Goal: Task Accomplishment & Management: Complete application form

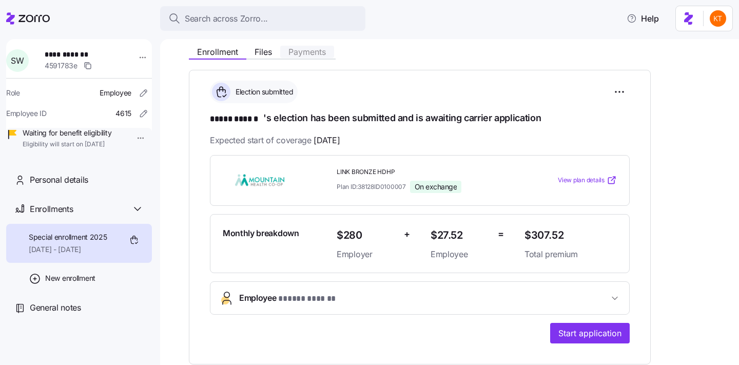
scroll to position [117, 0]
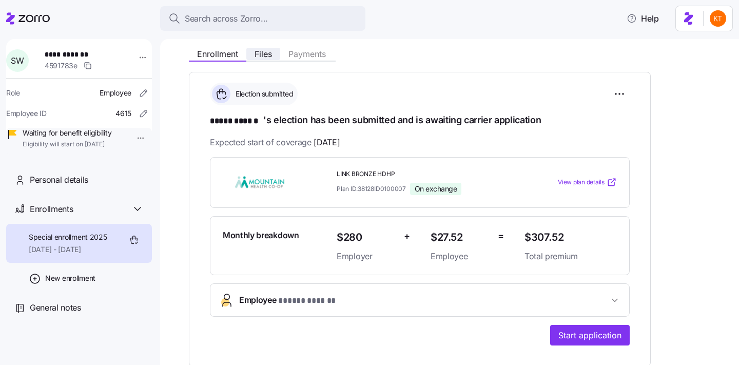
click at [267, 60] on button "Files" at bounding box center [263, 54] width 34 height 12
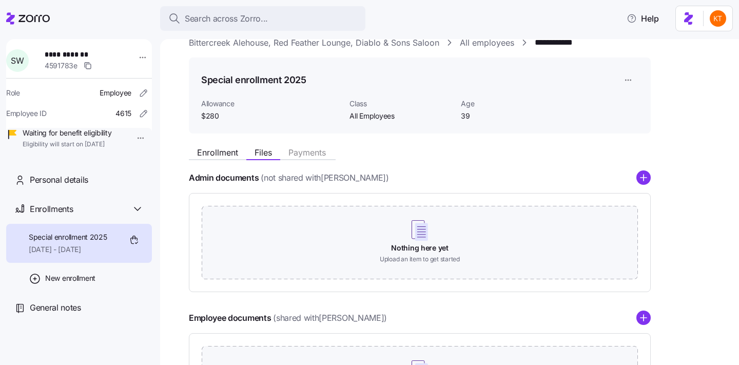
scroll to position [24, 0]
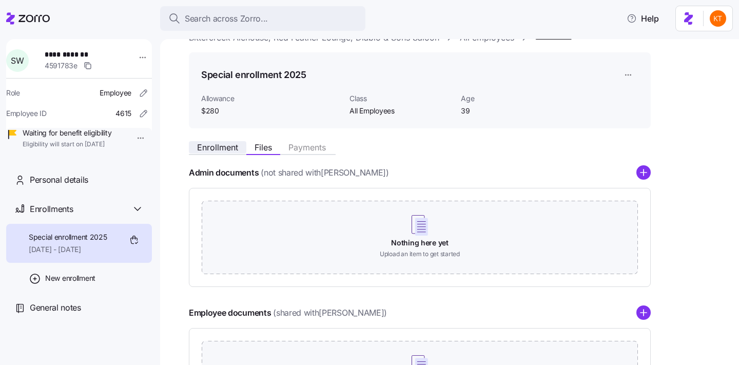
click at [224, 145] on span "Enrollment" at bounding box center [217, 147] width 41 height 8
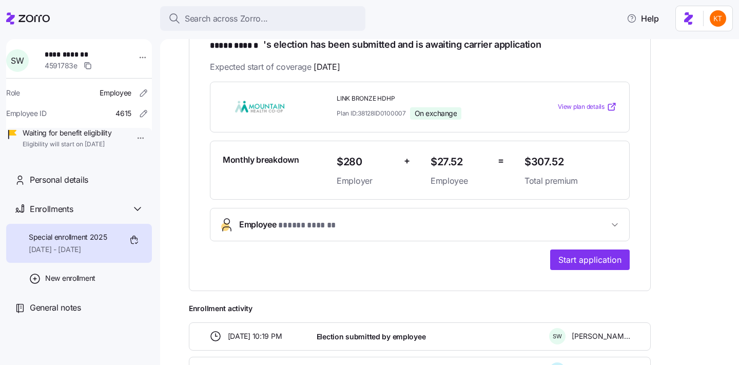
scroll to position [273, 0]
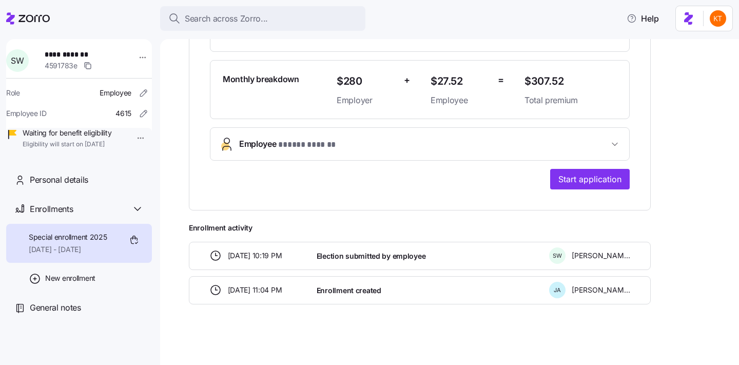
click at [333, 144] on span "* ***** ****** *" at bounding box center [306, 145] width 57 height 13
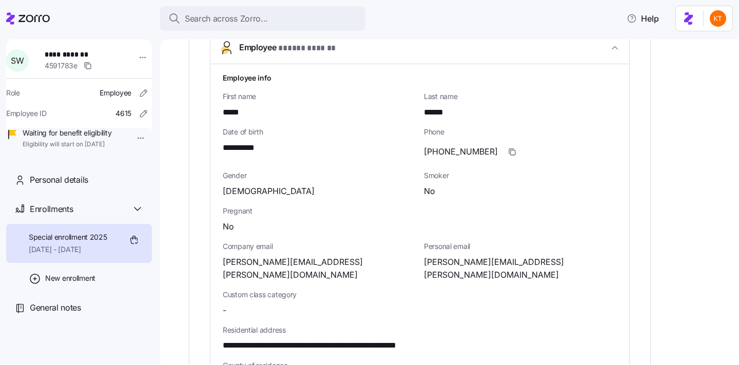
scroll to position [387, 0]
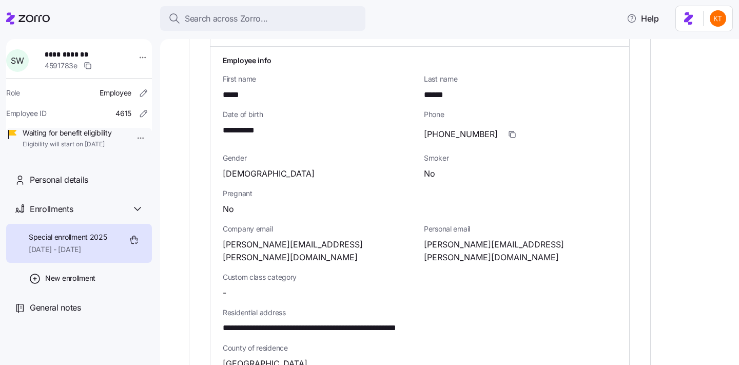
click at [401, 322] on span "**********" at bounding box center [341, 328] width 236 height 13
copy span "*****"
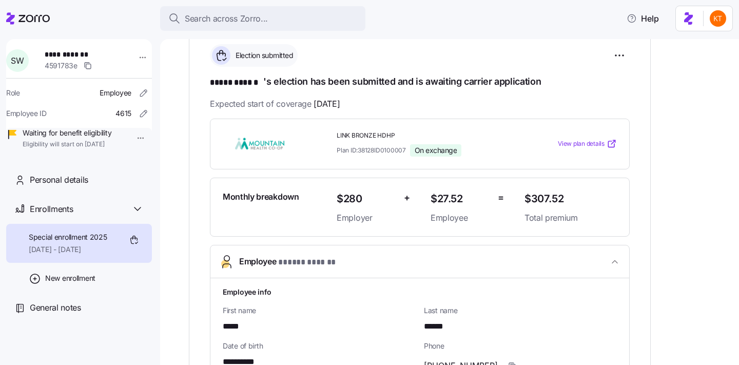
scroll to position [157, 0]
click at [576, 141] on span "View plan details" at bounding box center [581, 143] width 47 height 10
click at [64, 59] on span "**********" at bounding box center [81, 54] width 72 height 10
copy span "*****"
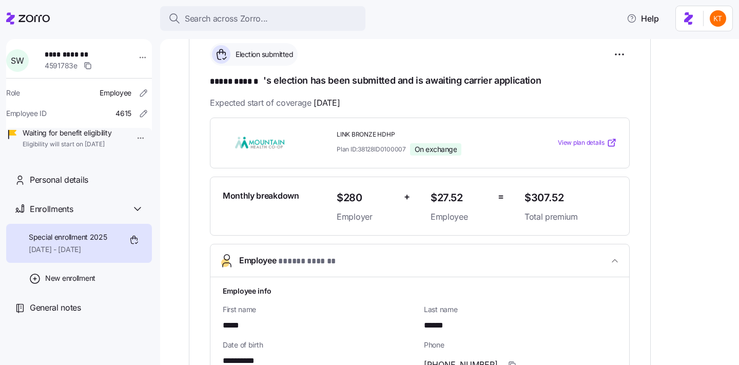
click at [80, 57] on span "**********" at bounding box center [81, 54] width 72 height 10
copy span "******"
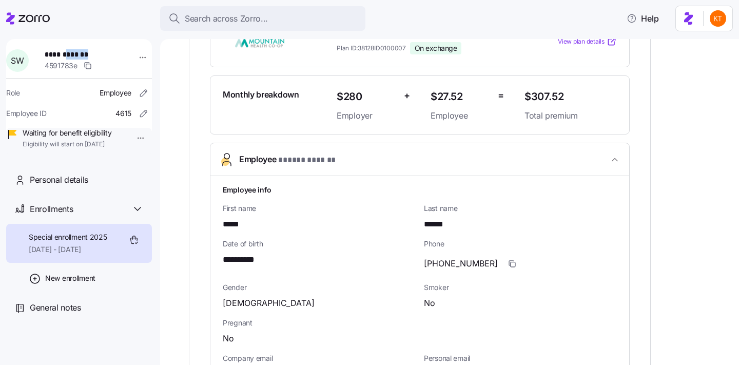
scroll to position [279, 0]
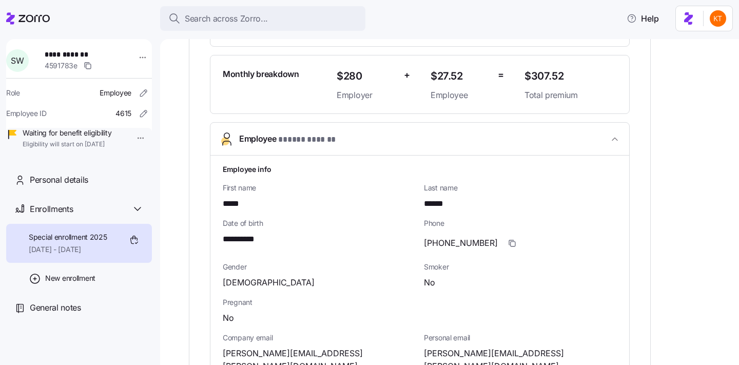
click at [447, 351] on span "[PERSON_NAME][EMAIL_ADDRESS][PERSON_NAME][DOMAIN_NAME]" at bounding box center [520, 360] width 193 height 26
copy span "[PERSON_NAME]"
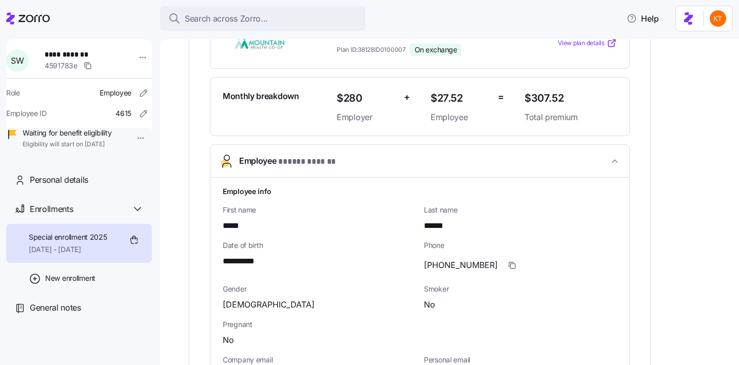
scroll to position [255, 0]
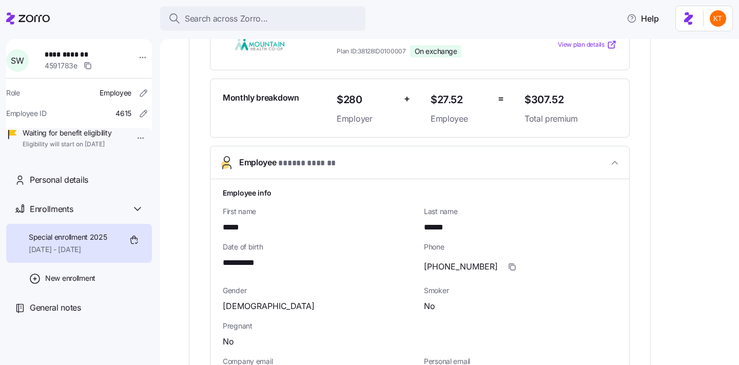
click at [438, 266] on span "[PHONE_NUMBER]" at bounding box center [461, 266] width 74 height 13
copy span "208"
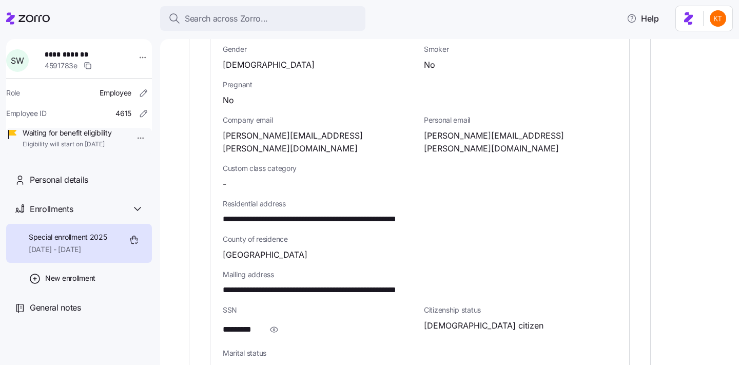
scroll to position [516, 0]
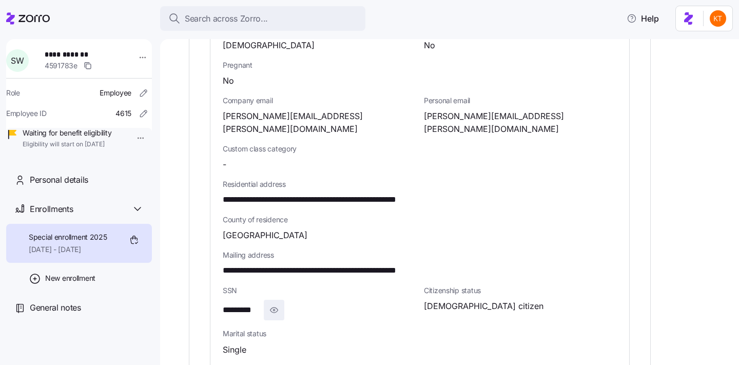
click at [277, 304] on icon "button" at bounding box center [274, 310] width 10 height 12
click at [257, 304] on span "**********" at bounding box center [248, 310] width 51 height 13
copy span "****"
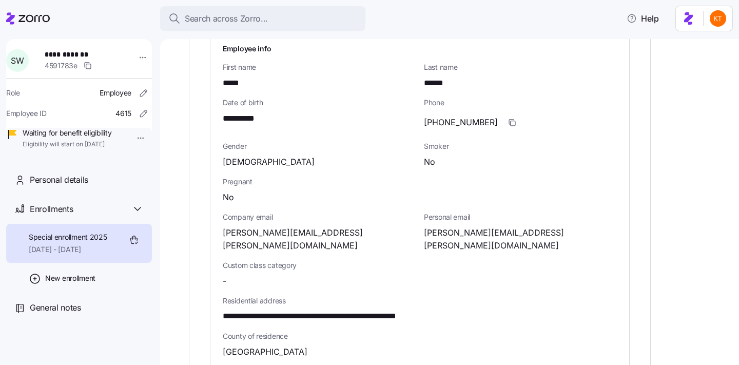
scroll to position [413, 0]
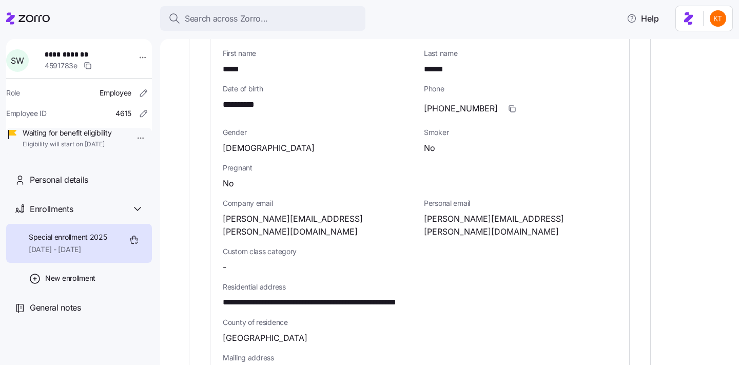
click at [393, 296] on span "**********" at bounding box center [341, 302] width 236 height 13
copy span "*****"
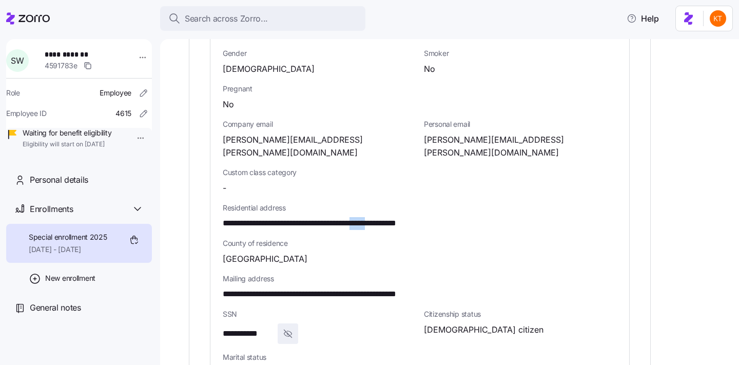
scroll to position [499, 0]
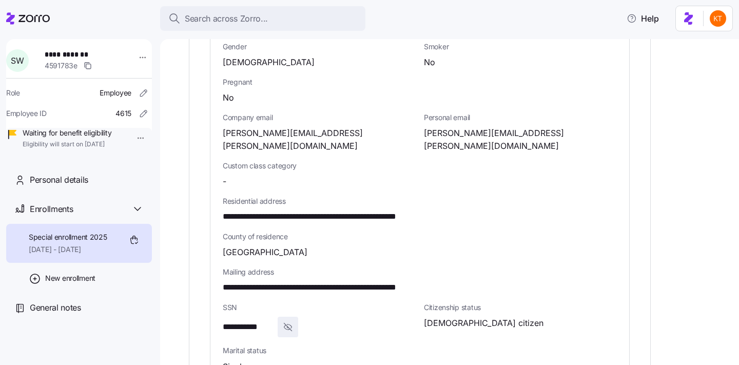
click at [467, 136] on span "[PERSON_NAME][EMAIL_ADDRESS][PERSON_NAME][DOMAIN_NAME]" at bounding box center [520, 140] width 193 height 26
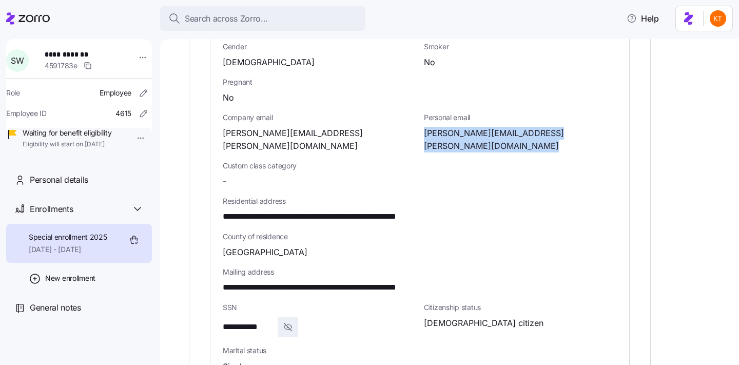
click at [467, 136] on span "[PERSON_NAME][EMAIL_ADDRESS][PERSON_NAME][DOMAIN_NAME]" at bounding box center [520, 140] width 193 height 26
copy span "[PERSON_NAME]"
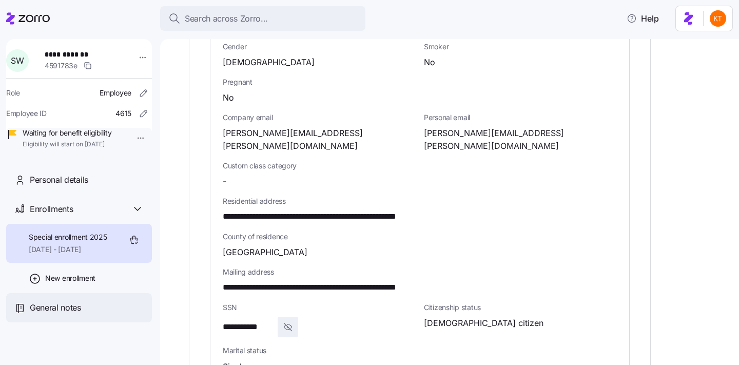
click at [82, 322] on div "General notes" at bounding box center [79, 307] width 146 height 29
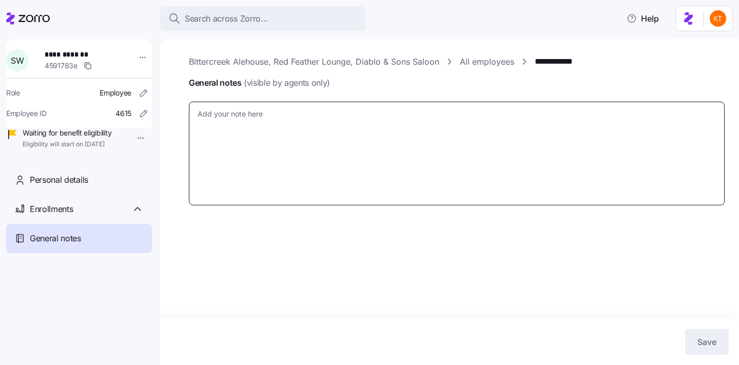
click at [288, 141] on textarea "General notes (visible by agents only)" at bounding box center [457, 154] width 536 height 104
type textarea "x"
type textarea "S"
type textarea "x"
type textarea "Se"
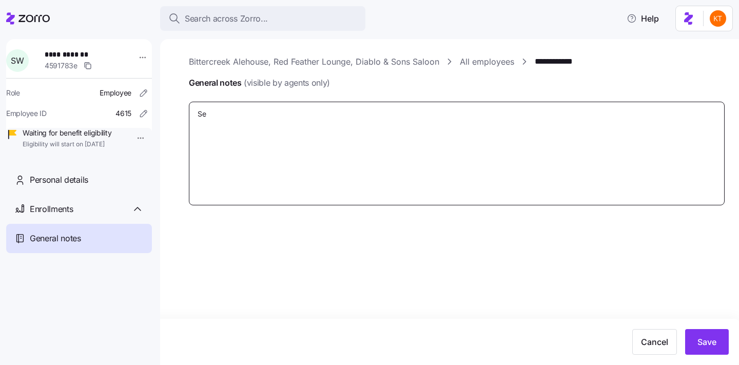
type textarea "x"
type textarea "Ser"
type textarea "x"
type textarea "Sec"
type textarea "x"
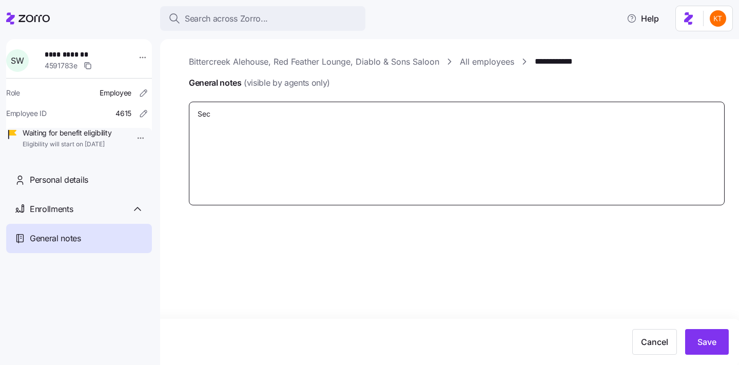
type textarea "Secr"
type textarea "x"
type textarea "Secret"
type textarea "x"
type textarea "Secret"
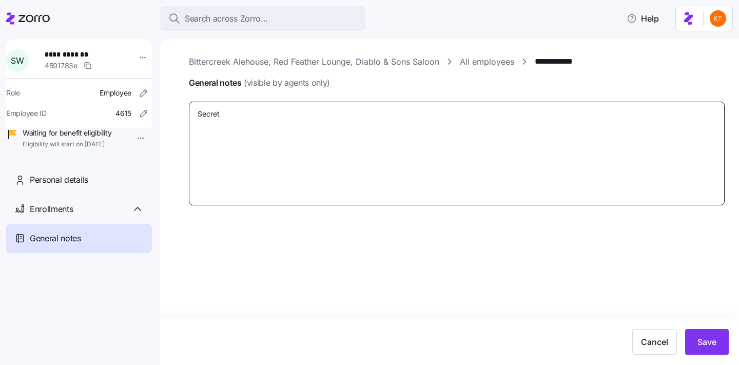
type textarea "x"
type textarea "Secret Q"
type textarea "x"
type textarea "Secret Qu"
type textarea "x"
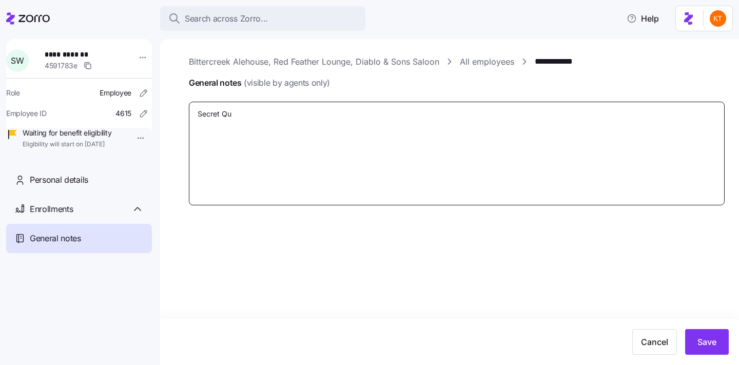
type textarea "Secret Que"
type textarea "x"
type textarea "Secret Ques"
type textarea "x"
type textarea "Secret Quest"
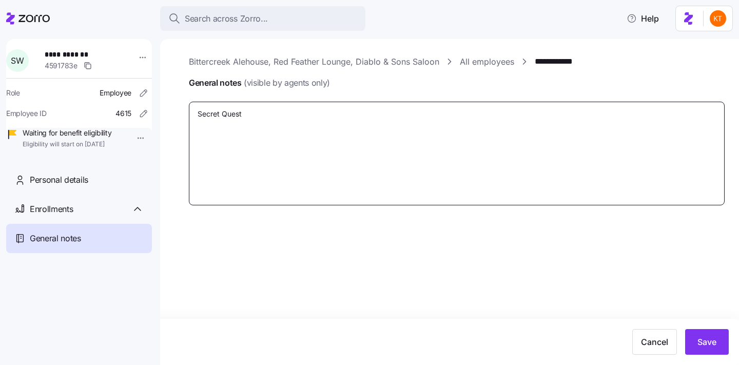
type textarea "x"
type textarea "Secret Questi"
type textarea "x"
type textarea "Secret Questio"
type textarea "x"
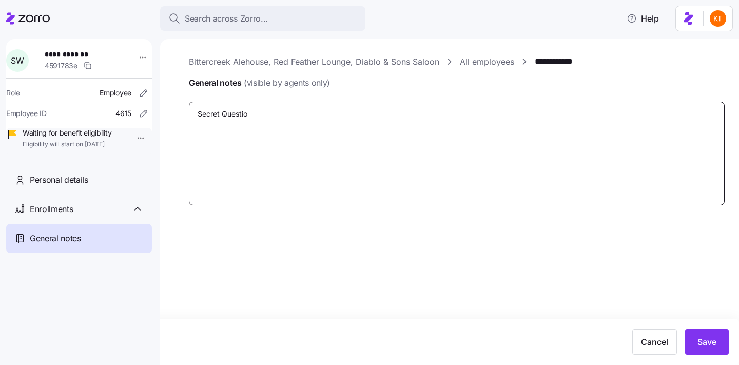
type textarea "Secret Question"
type textarea "x"
type textarea "Secret Question/"
type textarea "x"
type textarea "Secret Question"
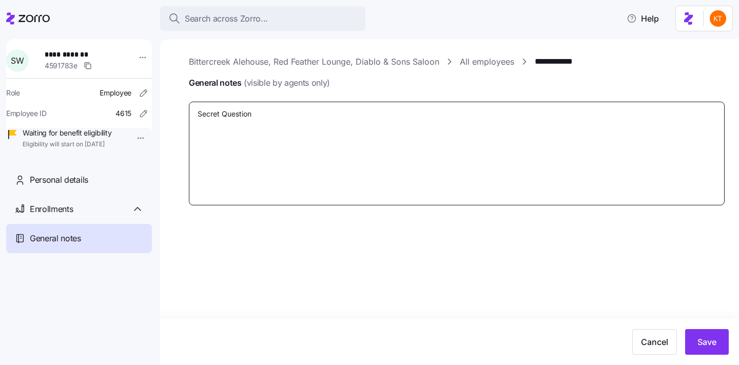
type textarea "x"
type textarea "Secret Question:"
type textarea "x"
type textarea "Secret Question:"
type textarea "x"
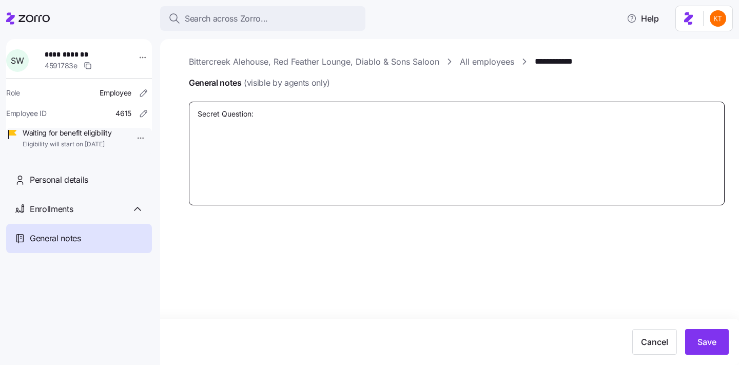
type textarea "Secret Question: n"
type textarea "x"
type textarea "Secret Question: na"
type textarea "x"
type textarea "Secret Question: nam"
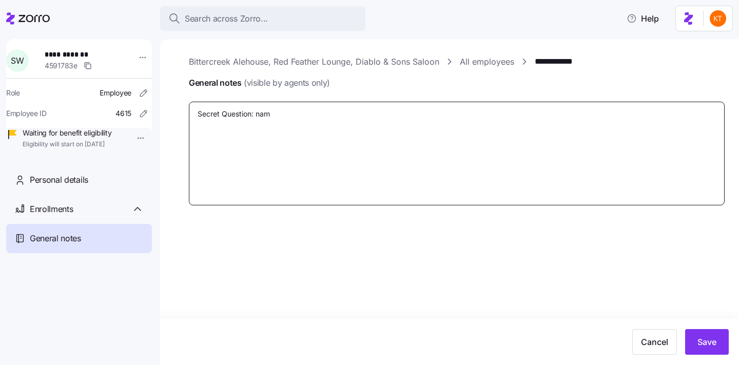
type textarea "x"
type textarea "Secret Question: name"
type textarea "x"
type textarea "Secret Question: name"
type textarea "x"
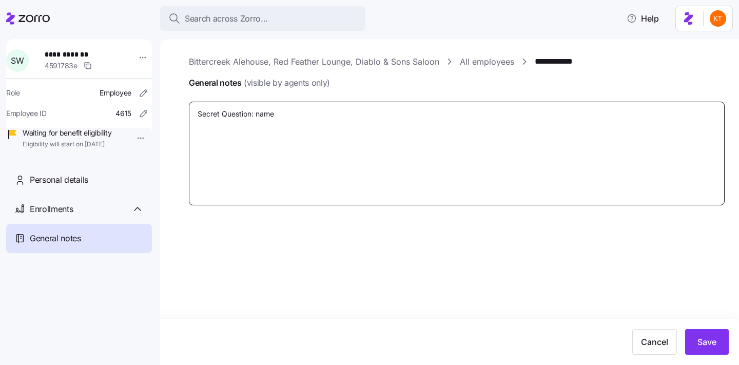
type textarea "Secret Question: name o"
type textarea "x"
type textarea "Secret Question: name of"
type textarea "x"
type textarea "Secret Question: name of"
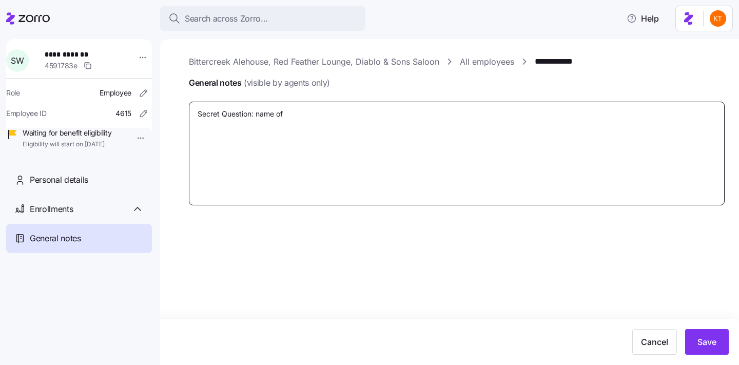
type textarea "x"
type textarea "Secret Question: name of f"
type textarea "x"
type textarea "Secret Question: name of fi"
type textarea "x"
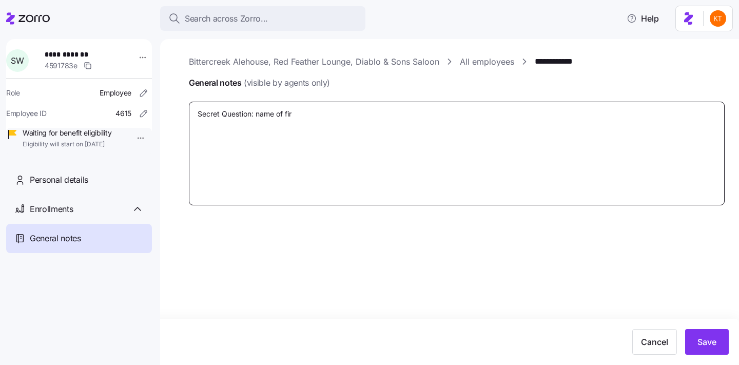
type textarea "Secret Question: name of firs"
type textarea "x"
type textarea "Secret Question: name of first"
type textarea "x"
type textarea "Secret Question: name of first"
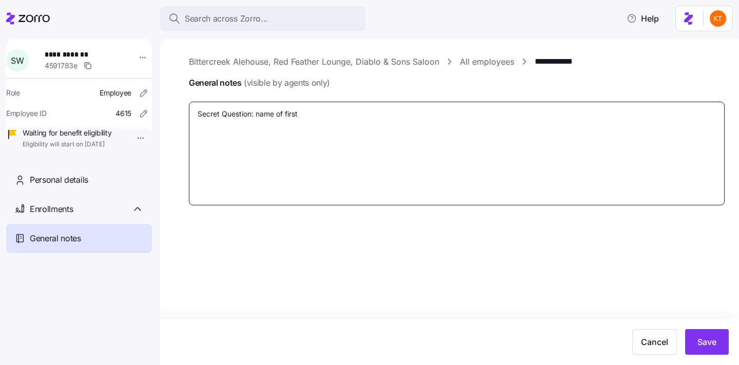
type textarea "x"
type textarea "Secret Question: name of first s"
type textarea "x"
type textarea "Secret Question: name of first st"
type textarea "x"
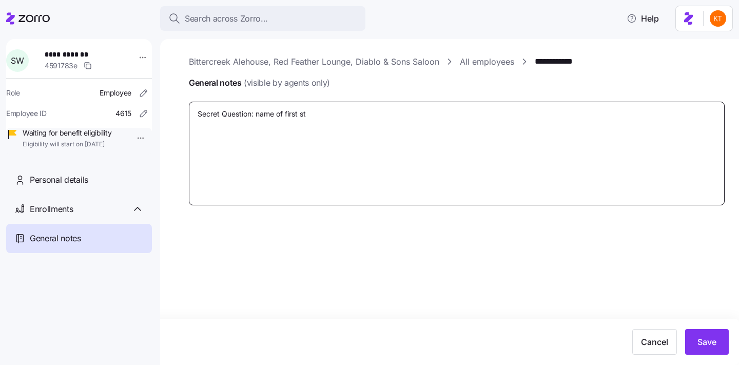
type textarea "Secret Question: name of first stu"
type textarea "x"
type textarea "Secret Question: name of first stuf"
type textarea "x"
type textarea "Secret Question: name of first stuff"
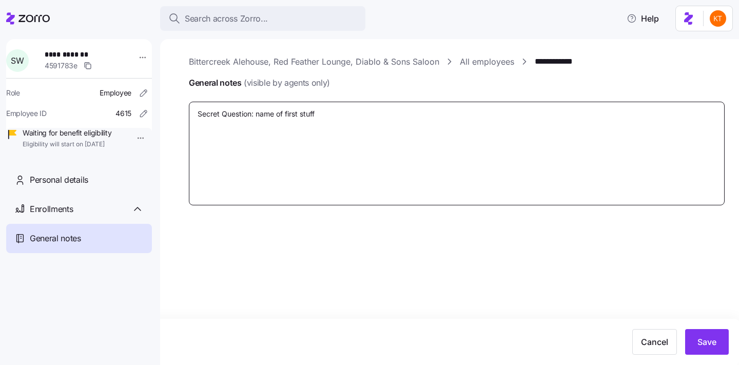
type textarea "x"
type textarea "Secret Question: name of first stufff"
type textarea "x"
type textarea "Secret Question: name of first stufffe"
type textarea "x"
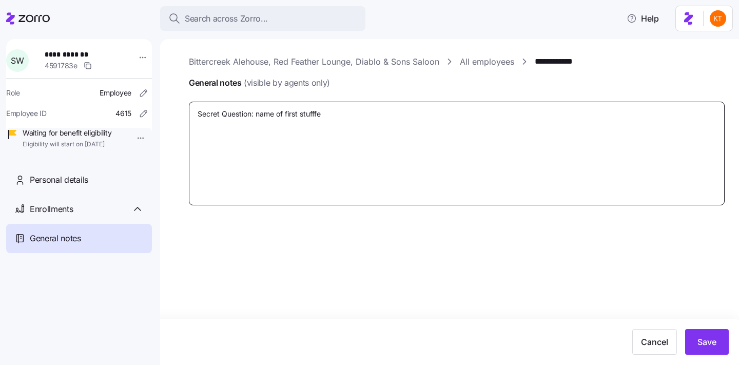
type textarea "Secret Question: name of first stufffed"
type textarea "x"
type textarea "Secret Question: name of first stufffed"
type textarea "x"
type textarea "Secret Question: name of first stufffed"
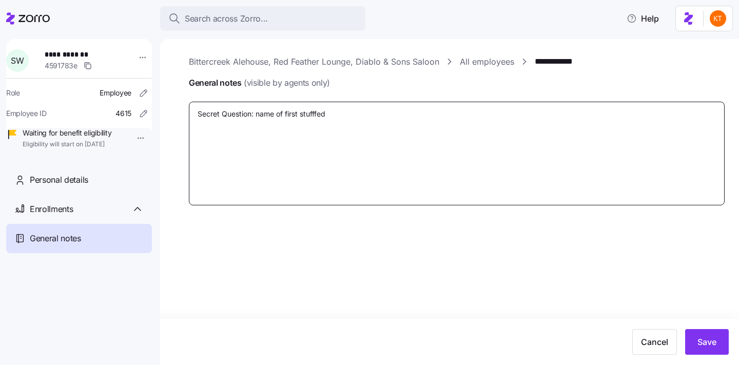
type textarea "x"
type textarea "Secret Question: name of first stufffe"
type textarea "x"
type textarea "Secret Question: name of first stufff"
type textarea "x"
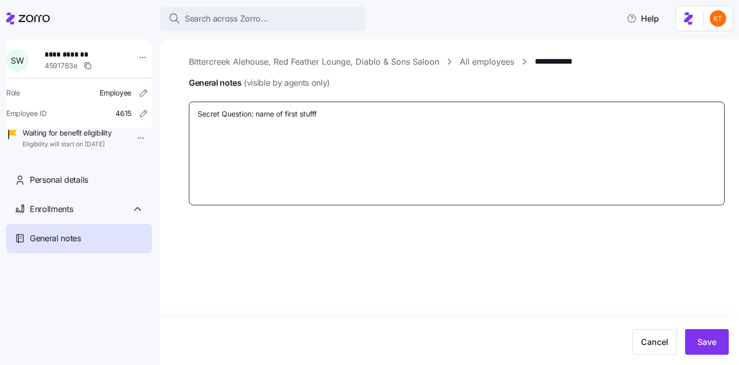
type textarea "Secret Question: name of first stuff"
type textarea "x"
type textarea "Secret Question: name of first stuffe"
type textarea "x"
type textarea "Secret Question: name of first stuffed"
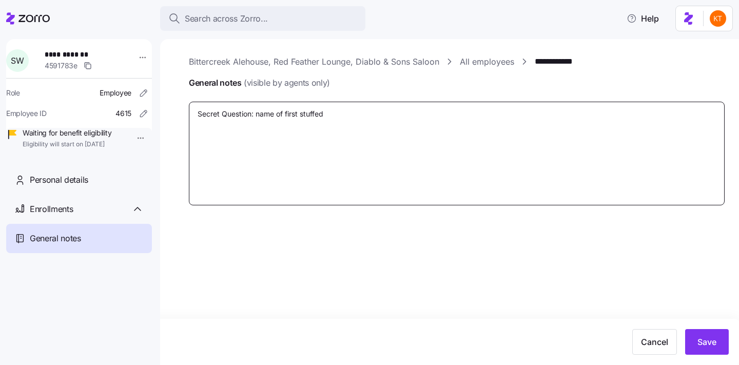
type textarea "x"
type textarea "Secret Question: name of first stuffed"
type textarea "x"
type textarea "Secret Question: name of first stuffed to"
type textarea "x"
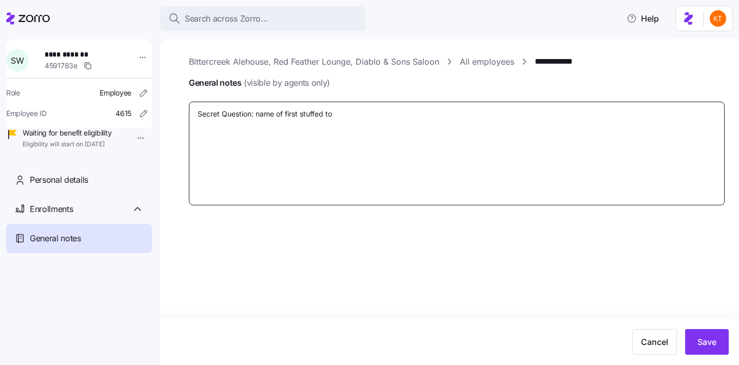
type textarea "Secret Question: name of first stuffed toy"
type textarea "x"
type textarea "Secret Question: name of first stuffed toy"
type textarea "x"
type textarea "Secret Question: name of first stuffed toy S"
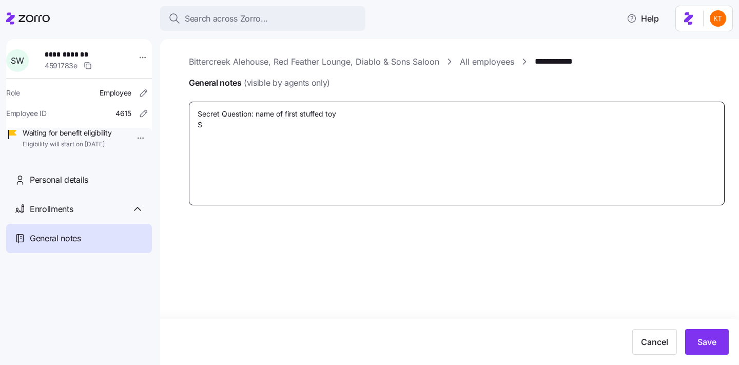
type textarea "x"
type textarea "Secret Question: name of first stuffed toy Se"
type textarea "x"
type textarea "Secret Question: name of first stuffed toy Sec"
type textarea "x"
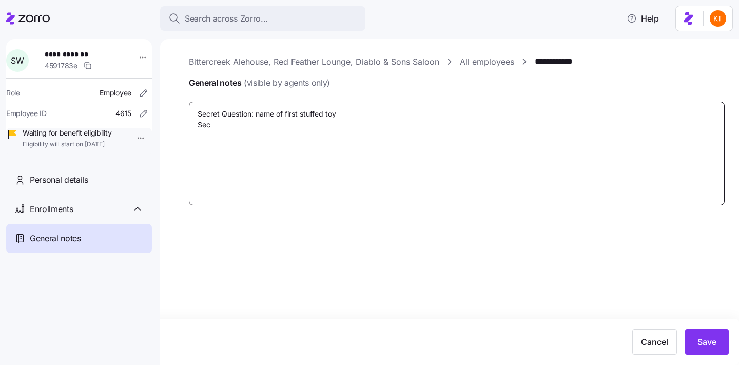
type textarea "Secret Question: name of first stuffed toy Secr"
type textarea "x"
type textarea "Secret Question: name of first stuffed toy Secre"
type textarea "x"
type textarea "Secret Question: name of first stuffed toy Secret"
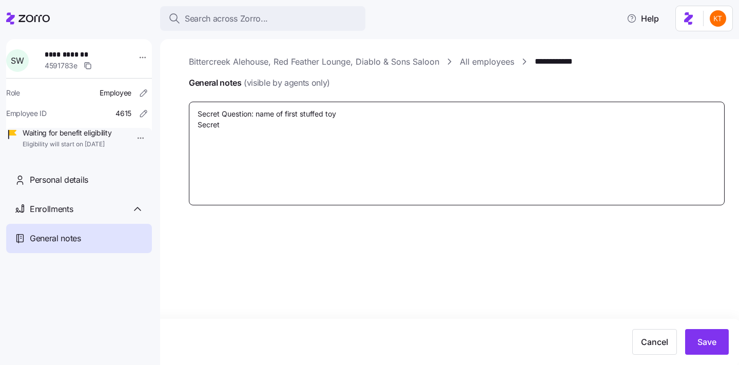
type textarea "x"
type textarea "Secret Question: name of first stuffed toy Secret"
type textarea "x"
type textarea "Secret Question: name of first stuffed toy Secret A"
type textarea "x"
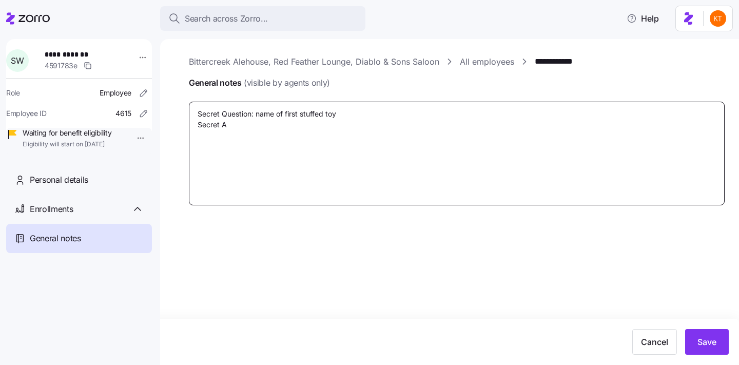
type textarea "Secret Question: name of first stuffed toy Secret An"
type textarea "x"
type textarea "Secret Question: name of first stuffed toy Secret And"
type textarea "x"
type textarea "Secret Question: name of first stuffed toy Secret An"
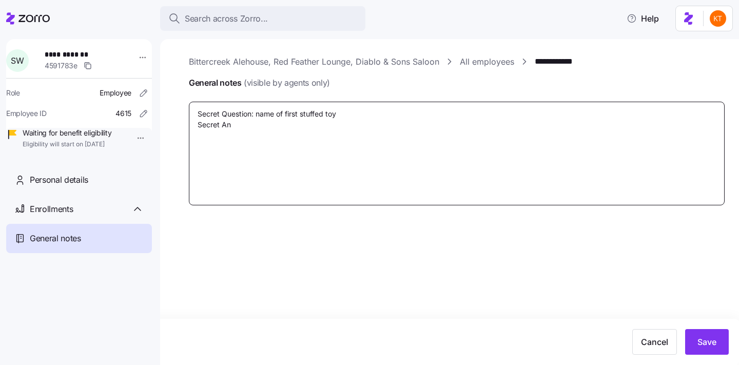
type textarea "x"
type textarea "Secret Question: name of first stuffed toy Secret Ans"
type textarea "x"
type textarea "Secret Question: name of first stuffed toy Secret Anse"
type textarea "x"
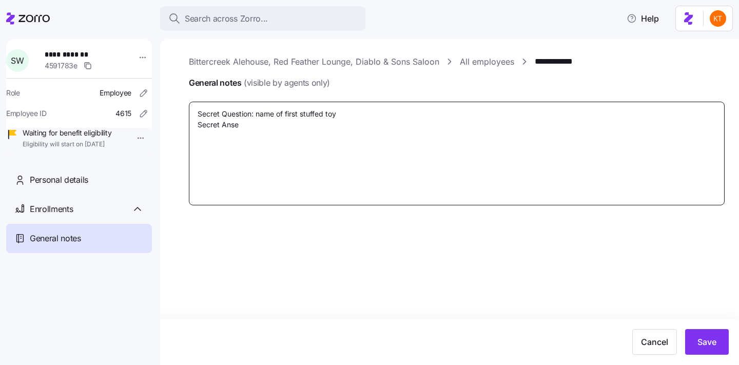
type textarea "Secret Question: name of first stuffed toy Secret Anser"
type textarea "x"
type textarea "Secret Question: name of first stuffed toy Secret Anse"
type textarea "x"
type textarea "Secret Question: name of first stuffed toy Secret Ans"
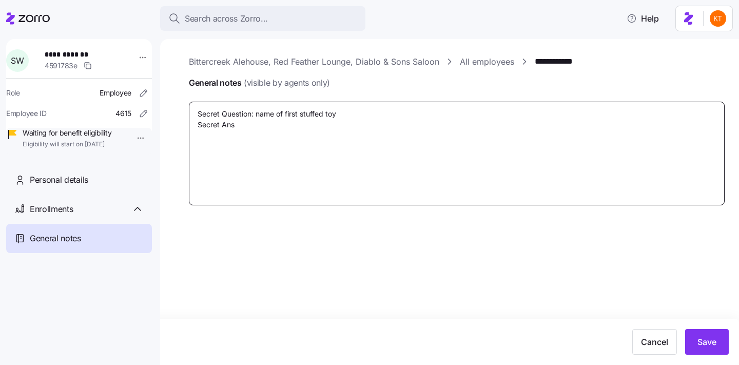
type textarea "x"
type textarea "Secret Question: name of first stuffed toy Secret Answ"
type textarea "x"
type textarea "Secret Question: name of first stuffed toy Secret Answe"
type textarea "x"
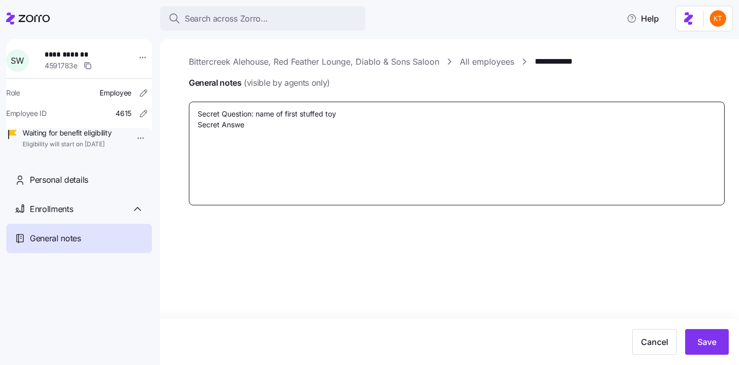
type textarea "Secret Question: name of first stuffed toy Secret Answer"
type textarea "x"
type textarea "Secret Question: name of first stuffed toy Secret Answer:"
type textarea "x"
type textarea "Secret Question: name of first stuffed toy Secret Answer:"
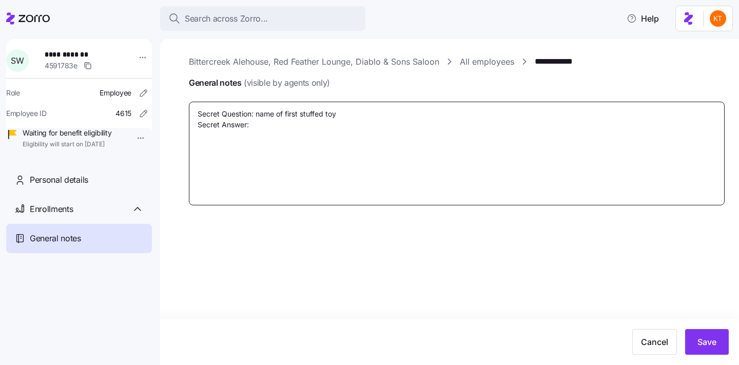
type textarea "x"
type textarea "Secret Question: name of first stuffed toy Secret Answer: t"
type textarea "x"
type textarea "Secret Question: name of first stuffed toy Secret Answer: te"
type textarea "x"
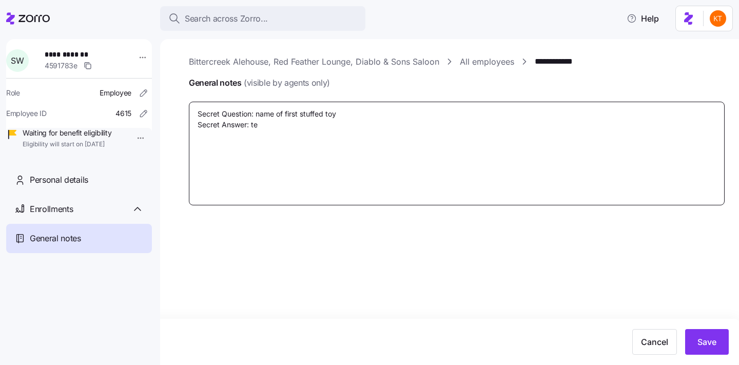
type textarea "Secret Question: name of first stuffed toy Secret Answer: [PERSON_NAME]"
type textarea "x"
type textarea "Secret Question: name of first stuffed toy Secret Answer: te"
type textarea "x"
type textarea "Secret Question: name of first stuffed toy Secret Answer: t"
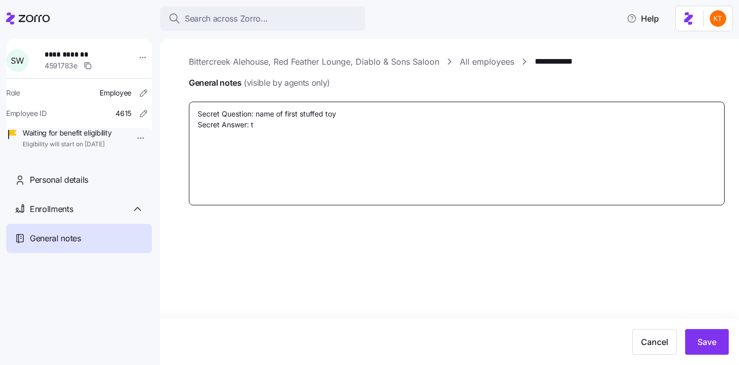
type textarea "x"
type textarea "Secret Question: name of first stuffed toy Secret Answer: T"
type textarea "x"
type textarea "Secret Question: name of first stuffed toy Secret Answer: Te"
type textarea "x"
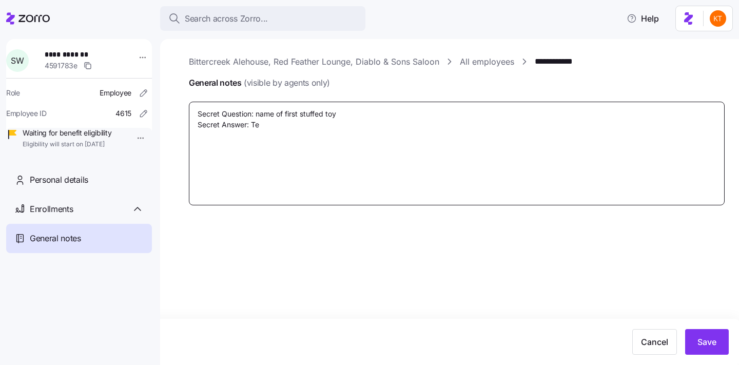
type textarea "Secret Question: name of first stuffed toy Secret Answer: [PERSON_NAME]"
type textarea "x"
type textarea "Secret Question: name of first stuffed toy Secret Answer: [PERSON_NAME]"
type textarea "x"
type textarea "Secret Question: name of first stuffed toy Secret Answer: [PERSON_NAME]"
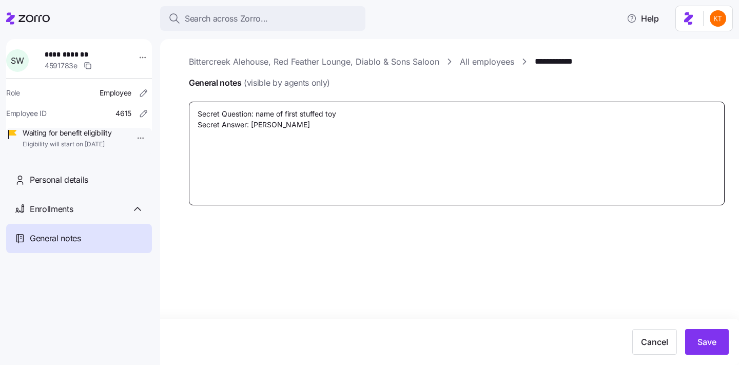
type textarea "x"
type textarea "Secret Question: name of first stuffed toy Secret Answer: [PERSON_NAME]"
type textarea "x"
type textarea "Secret Question: name of first stuffed toy Secret Answer: [PERSON_NAME]"
type textarea "x"
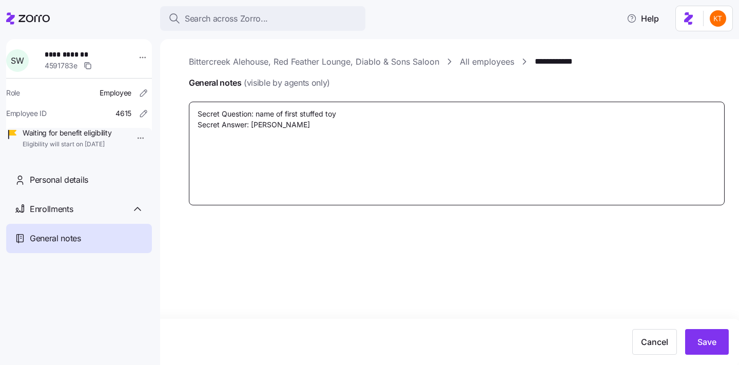
type textarea "Secret Question: name of first stuffed toy Secret Answer: [PERSON_NAME] P"
type textarea "x"
type textarea "Secret Question: name of first stuffed toy Secret Answer: [PERSON_NAME] Pa"
type textarea "x"
type textarea "Secret Question: name of first stuffed toy Secret Answer: [PERSON_NAME] Pas"
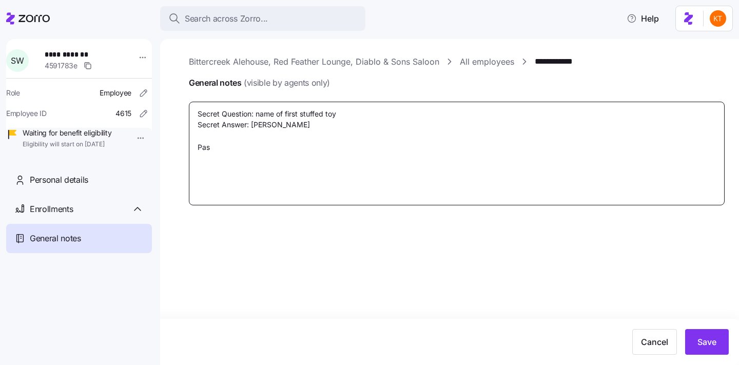
type textarea "x"
type textarea "Secret Question: name of first stuffed toy Secret Answer: [PERSON_NAME] Pass"
type textarea "x"
type textarea "Secret Question: name of first stuffed toy Secret Answer: [PERSON_NAME] Passw"
type textarea "x"
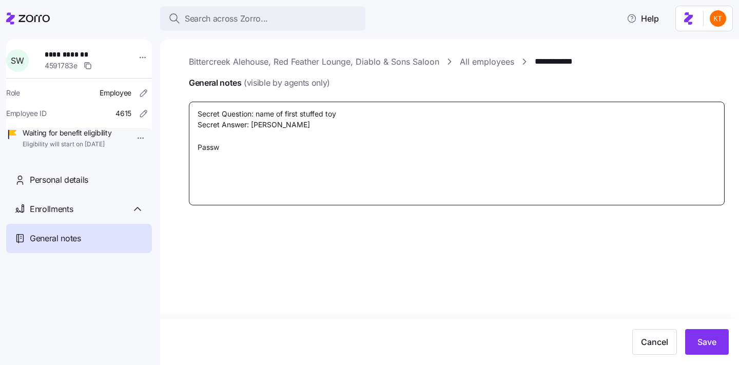
type textarea "Secret Question: name of first stuffed toy Secret Answer: [PERSON_NAME] [GEOGRA…"
type textarea "x"
type textarea "Secret Question: name of first stuffed toy Secret Answer: [PERSON_NAME] [GEOGRA…"
type textarea "x"
type textarea "Secret Question: name of first stuffed toy Secret Answer: [PERSON_NAME] Password"
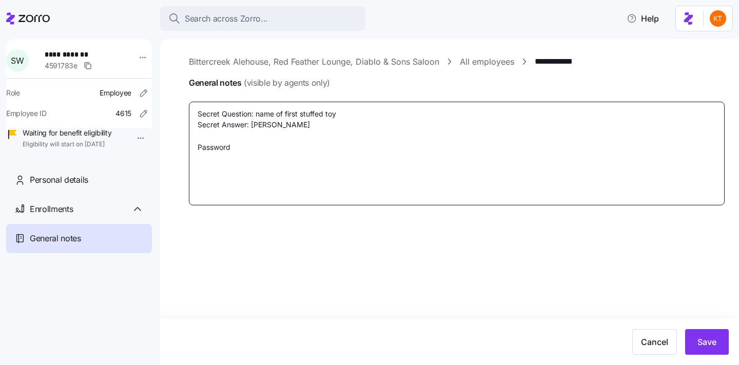
type textarea "x"
type textarea "Secret Question: name of first stuffed toy Secret Answer: [PERSON_NAME] Passwor…"
type textarea "x"
type textarea "Secret Question: name of first stuffed toy Secret Answer: [PERSON_NAME] Password"
type textarea "x"
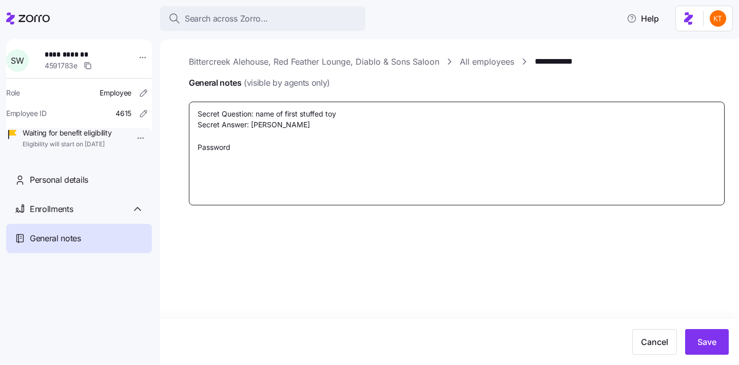
type textarea "Secret Question: name of first stuffed toy Secret Answer: [PERSON_NAME] Passwor…"
type textarea "x"
type textarea "Secret Question: name of first stuffed toy Secret Answer: [PERSON_NAME] Passwor…"
type textarea "x"
type textarea "Secret Question: name of first stuffed toy Secret Answer: [PERSON_NAME] Passwor…"
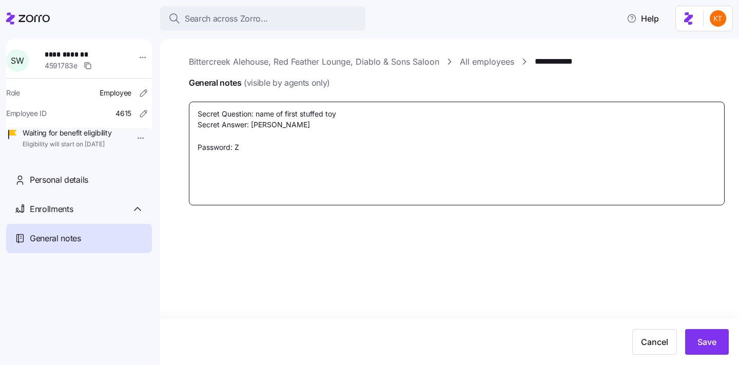
type textarea "x"
type textarea "Secret Question: name of first stuffed toy Secret Answer: [PERSON_NAME] Passwor…"
type textarea "x"
type textarea "Secret Question: name of first stuffed toy Secret Answer: [PERSON_NAME] Passwor…"
type textarea "x"
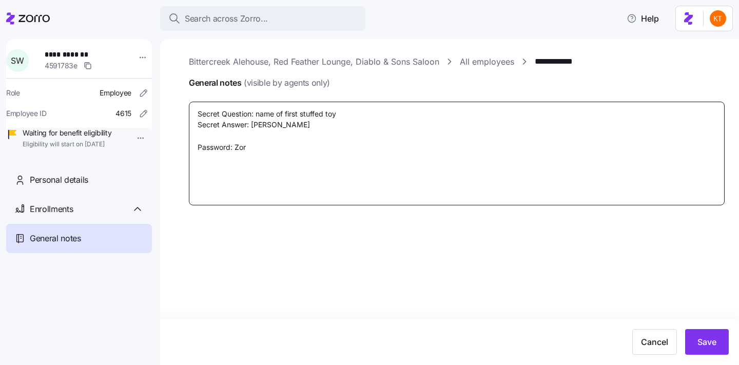
type textarea "Secret Question: name of first stuffed toy Secret Answer: [PERSON_NAME] Passwor…"
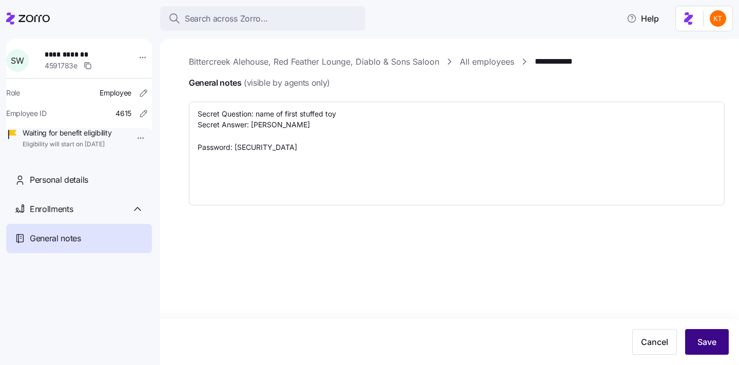
click at [715, 329] on button "Save" at bounding box center [707, 342] width 44 height 26
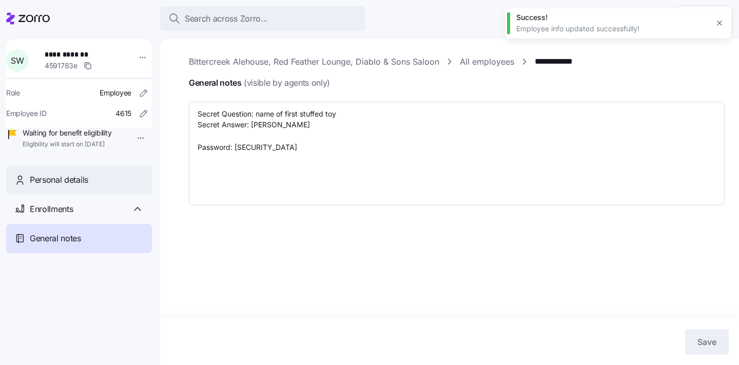
click at [81, 186] on span "Personal details" at bounding box center [59, 179] width 58 height 13
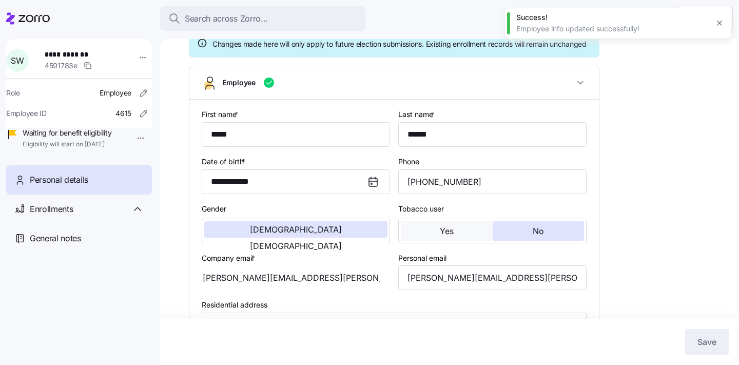
scroll to position [100, 0]
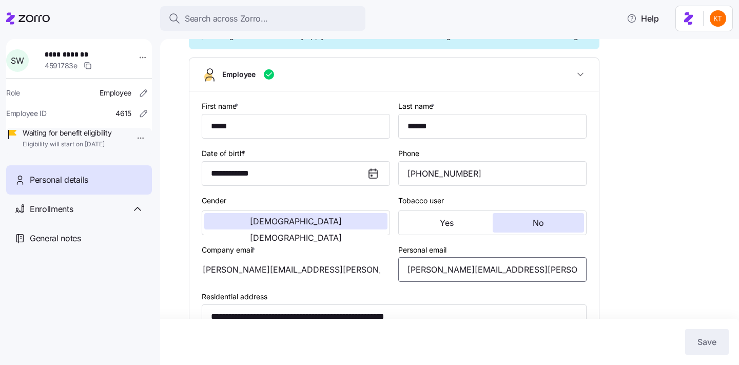
click at [434, 282] on input "[PERSON_NAME][EMAIL_ADDRESS][PERSON_NAME][DOMAIN_NAME]" at bounding box center [492, 269] width 188 height 25
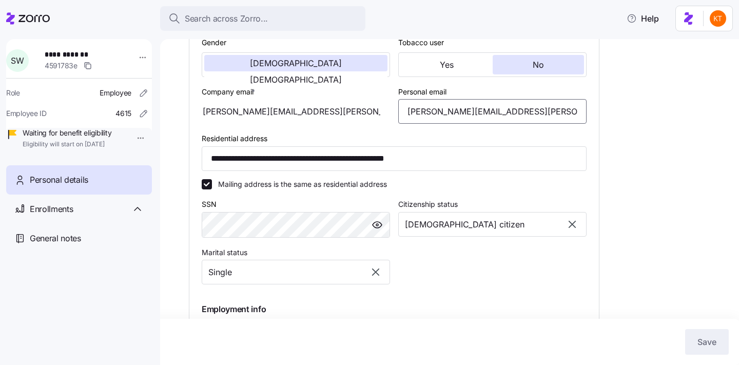
scroll to position [330, 0]
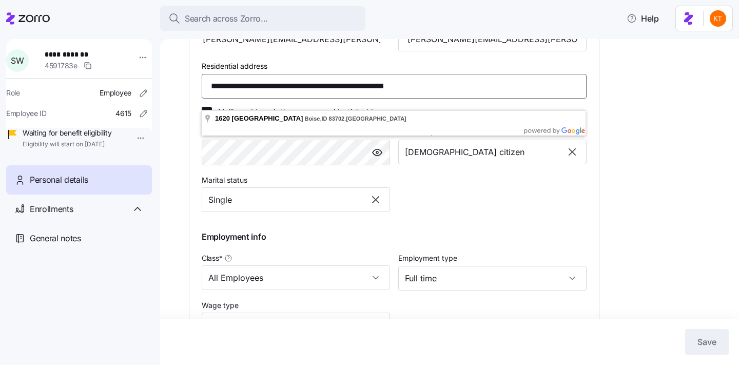
drag, startPoint x: 336, startPoint y: 96, endPoint x: 207, endPoint y: 98, distance: 128.8
click at [207, 98] on input "**********" at bounding box center [394, 86] width 385 height 25
click at [353, 93] on input "**********" at bounding box center [394, 86] width 385 height 25
click at [391, 99] on input "**********" at bounding box center [394, 86] width 385 height 25
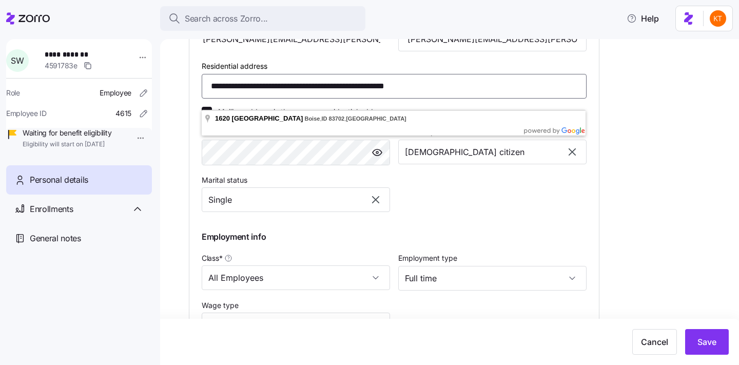
click at [391, 99] on input "**********" at bounding box center [394, 86] width 385 height 25
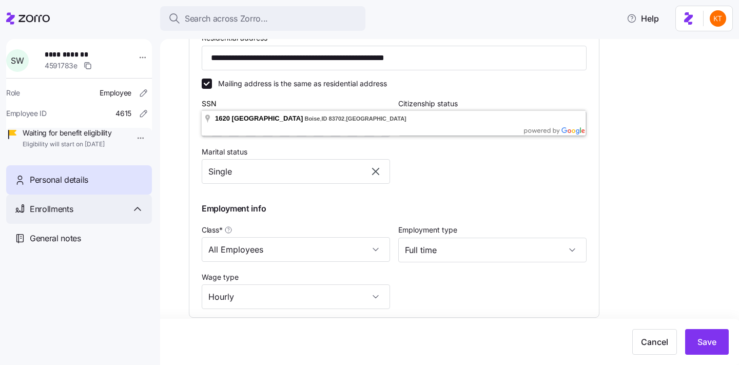
click at [102, 224] on div "Enrollments" at bounding box center [79, 208] width 146 height 29
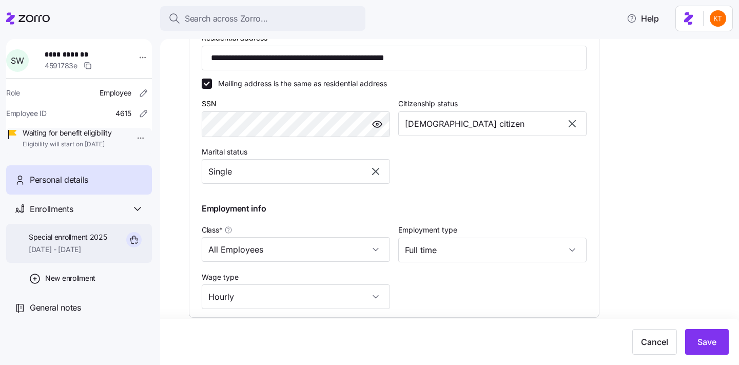
click at [100, 242] on span "Special enrollment 2025" at bounding box center [68, 237] width 78 height 10
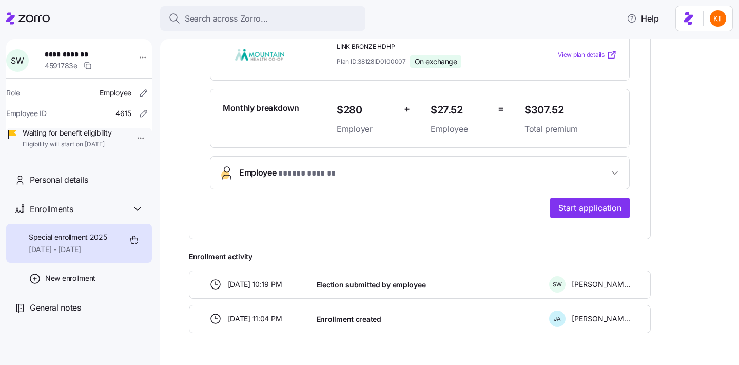
click at [307, 178] on span "* ***** ****** *" at bounding box center [306, 173] width 57 height 13
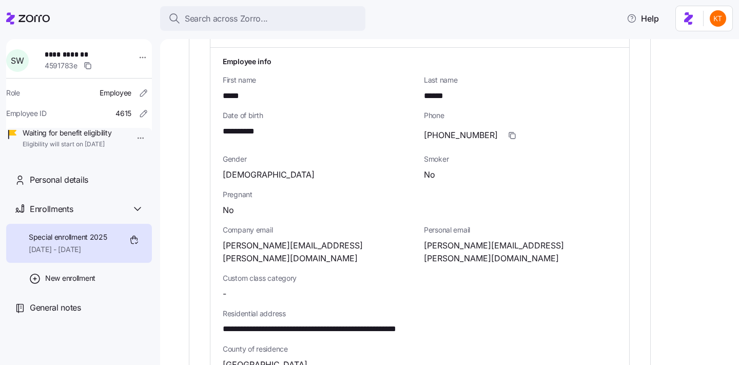
scroll to position [386, 0]
click at [448, 137] on span "[PHONE_NUMBER]" at bounding box center [461, 135] width 74 height 13
click at [447, 137] on span "[PHONE_NUMBER]" at bounding box center [461, 135] width 74 height 13
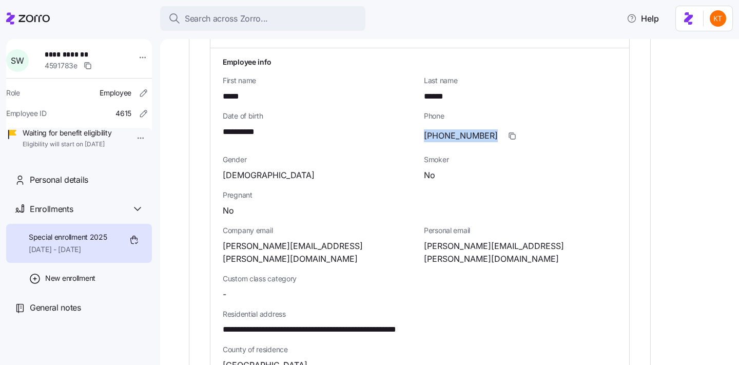
copy span "830"
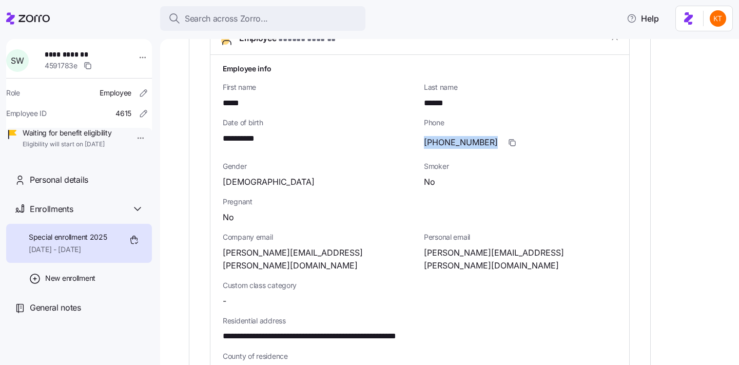
scroll to position [501, 0]
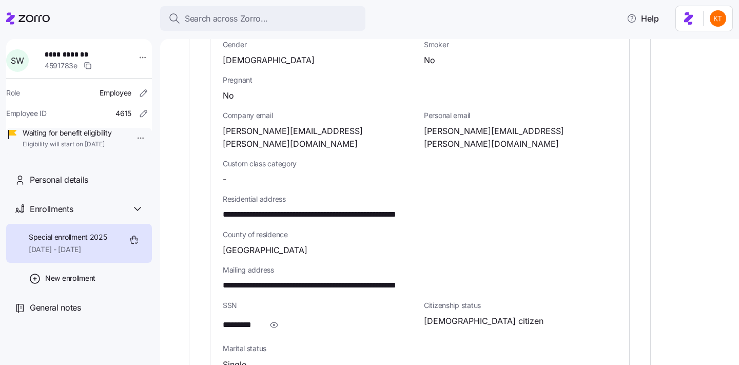
click at [464, 130] on span "[PERSON_NAME][EMAIL_ADDRESS][PERSON_NAME][DOMAIN_NAME]" at bounding box center [520, 138] width 193 height 26
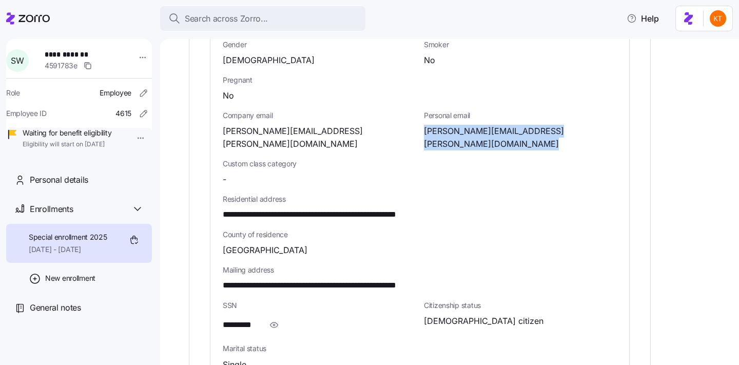
click at [464, 130] on span "[PERSON_NAME][EMAIL_ADDRESS][PERSON_NAME][DOMAIN_NAME]" at bounding box center [520, 138] width 193 height 26
copy span "[PERSON_NAME]"
